Goal: Information Seeking & Learning: Learn about a topic

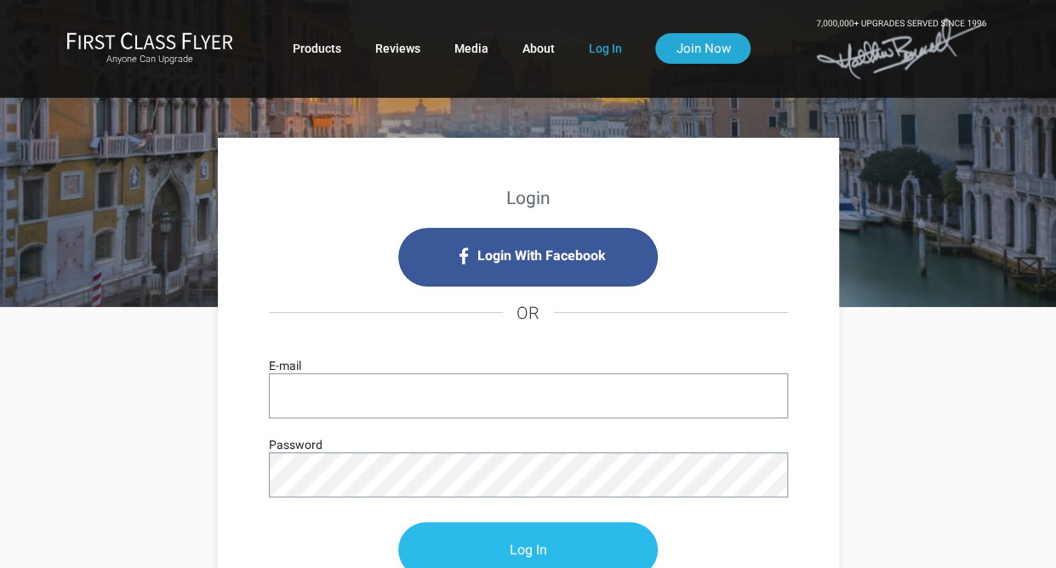
type input "trevortiffany@myrthapools.com"
click at [546, 542] on input "Log In" at bounding box center [528, 550] width 260 height 55
click at [556, 542] on input "Log In" at bounding box center [528, 550] width 260 height 55
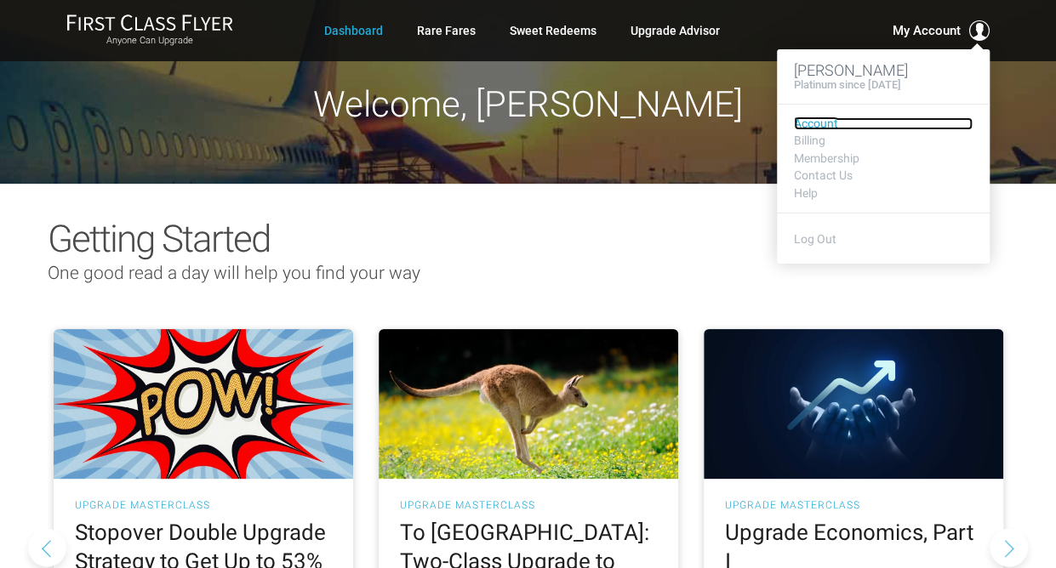
click at [826, 122] on link "Account" at bounding box center [883, 123] width 179 height 13
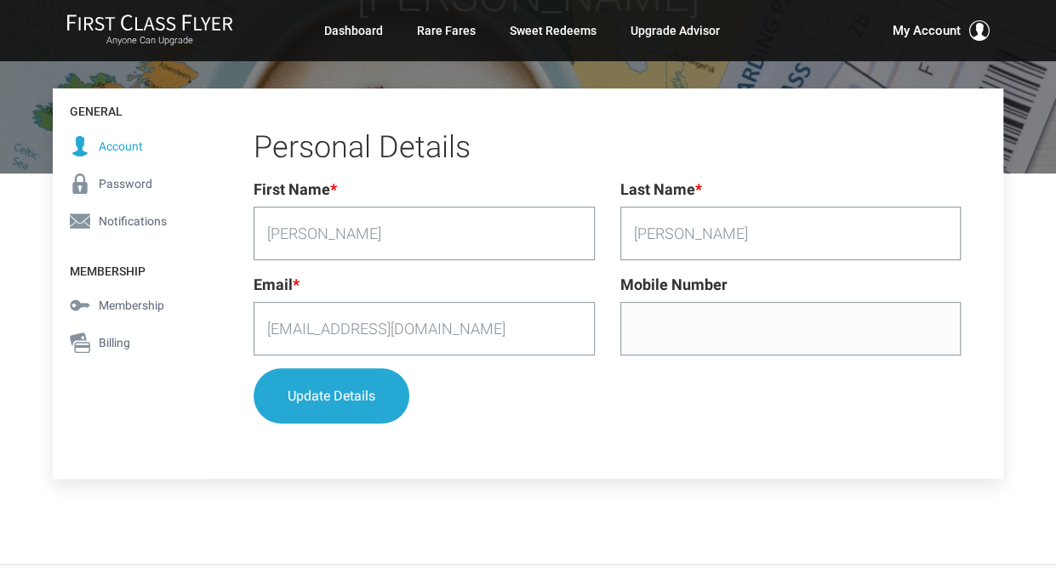
scroll to position [255, 0]
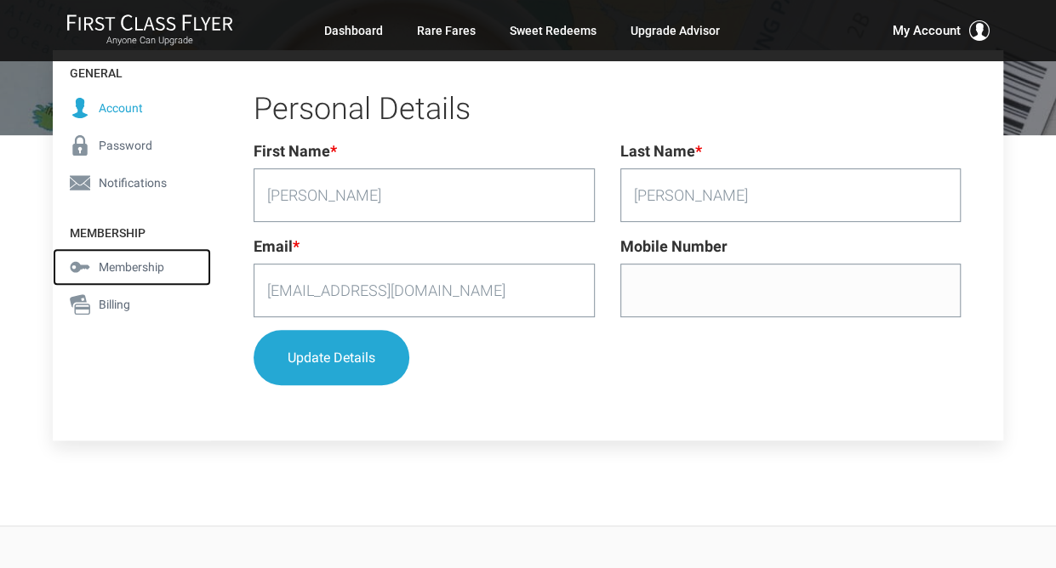
click at [134, 260] on span "Membership" at bounding box center [132, 267] width 66 height 19
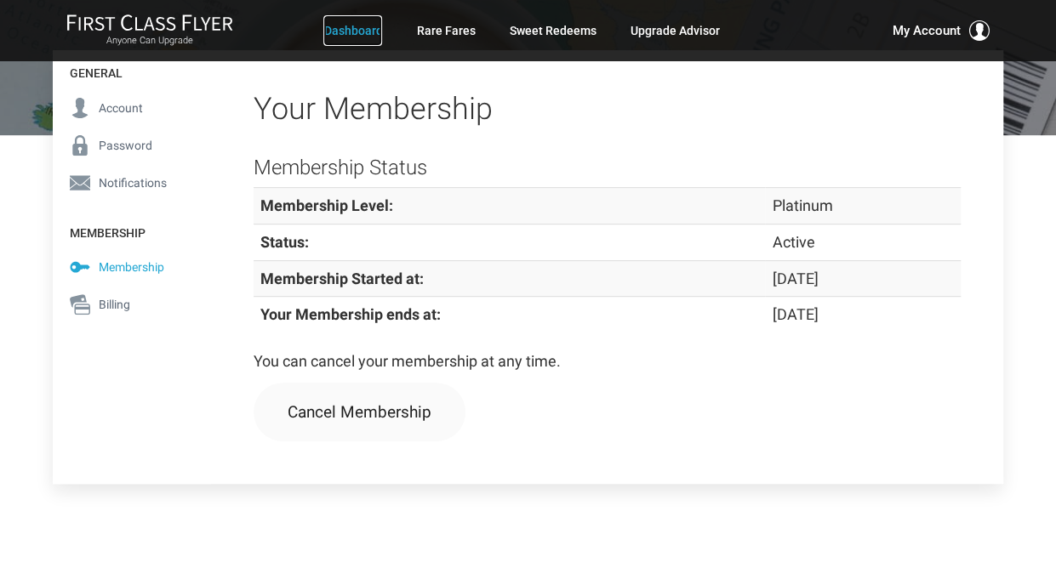
click at [350, 26] on link "Dashboard" at bounding box center [352, 30] width 59 height 31
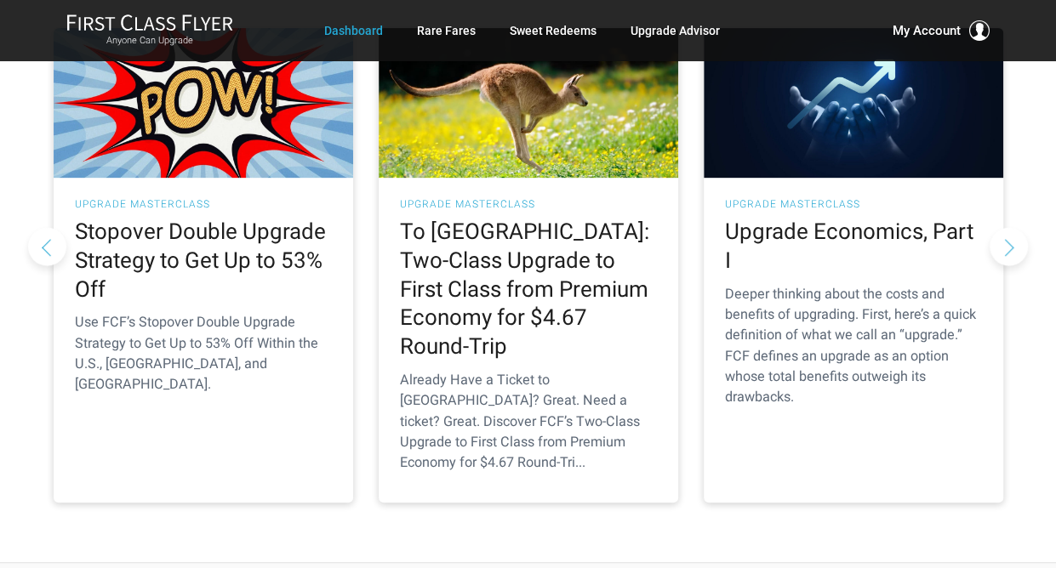
scroll to position [340, 0]
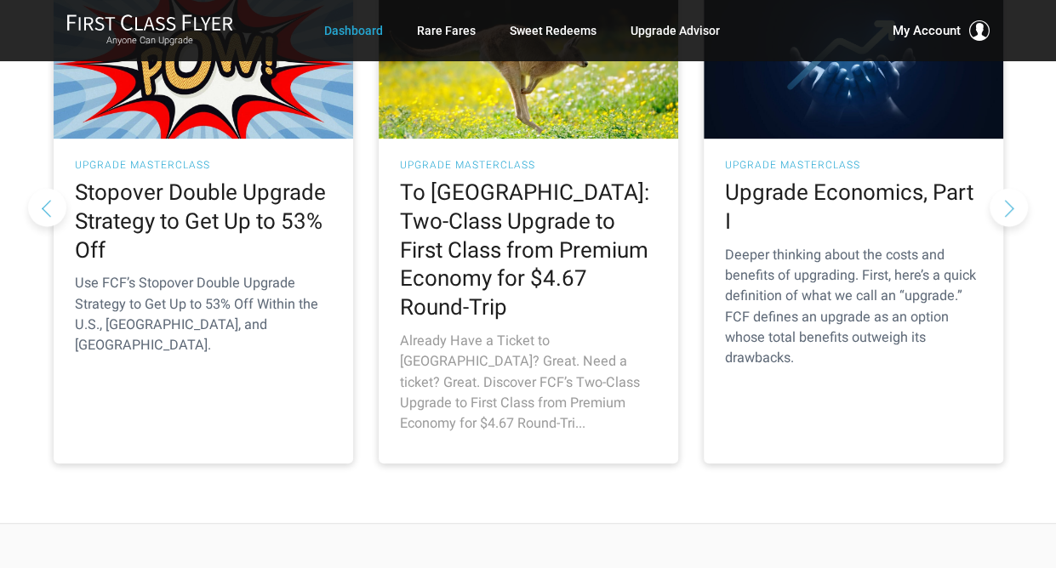
click at [517, 228] on h2 "To Australia: Two-Class Upgrade to First Class from Premium Economy for $4.67 R…" at bounding box center [528, 251] width 257 height 144
click at [527, 226] on h2 "To Australia: Two-Class Upgrade to First Class from Premium Economy for $4.67 R…" at bounding box center [528, 251] width 257 height 144
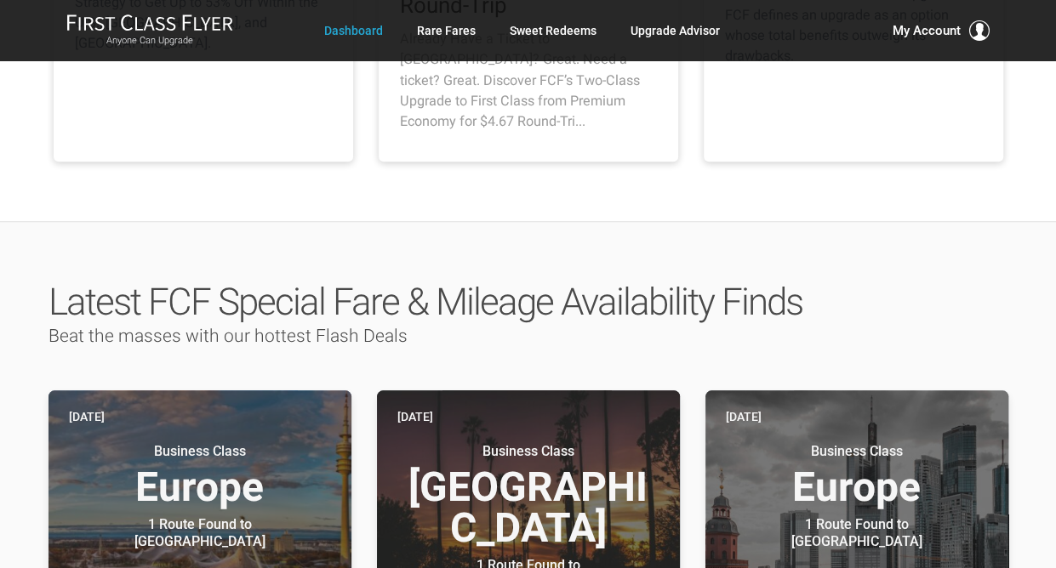
scroll to position [681, 0]
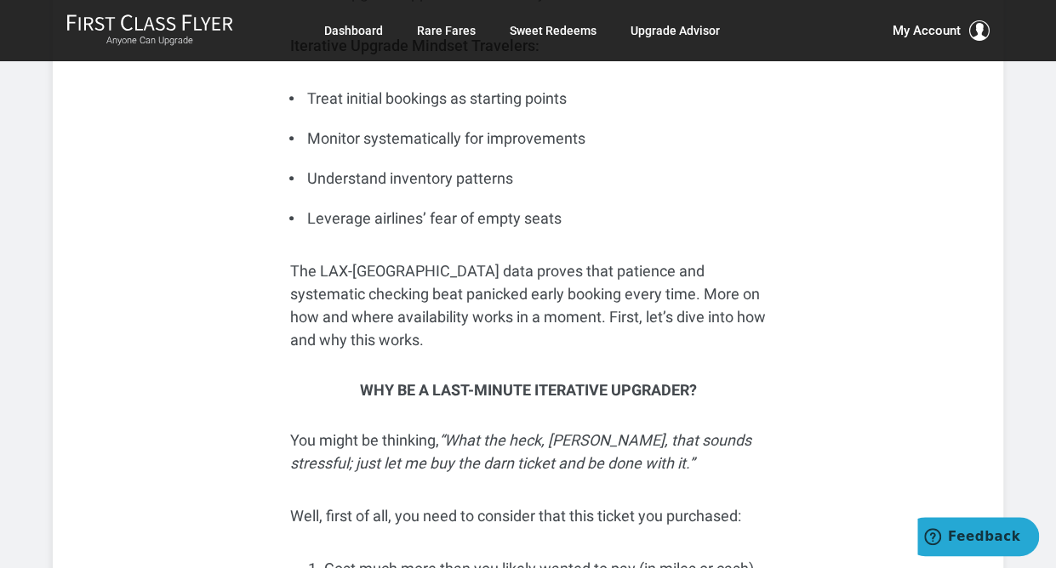
scroll to position [4000, 0]
